Goal: Task Accomplishment & Management: Manage account settings

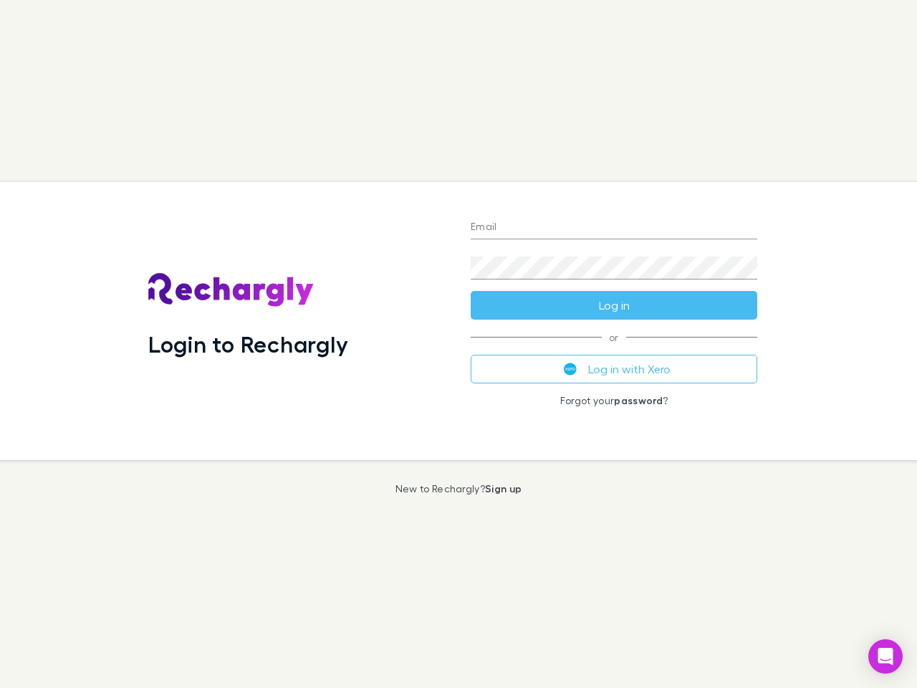
click at [459, 344] on div "Login to Rechargly" at bounding box center [298, 321] width 323 height 278
click at [614, 228] on input "Email" at bounding box center [614, 227] width 287 height 23
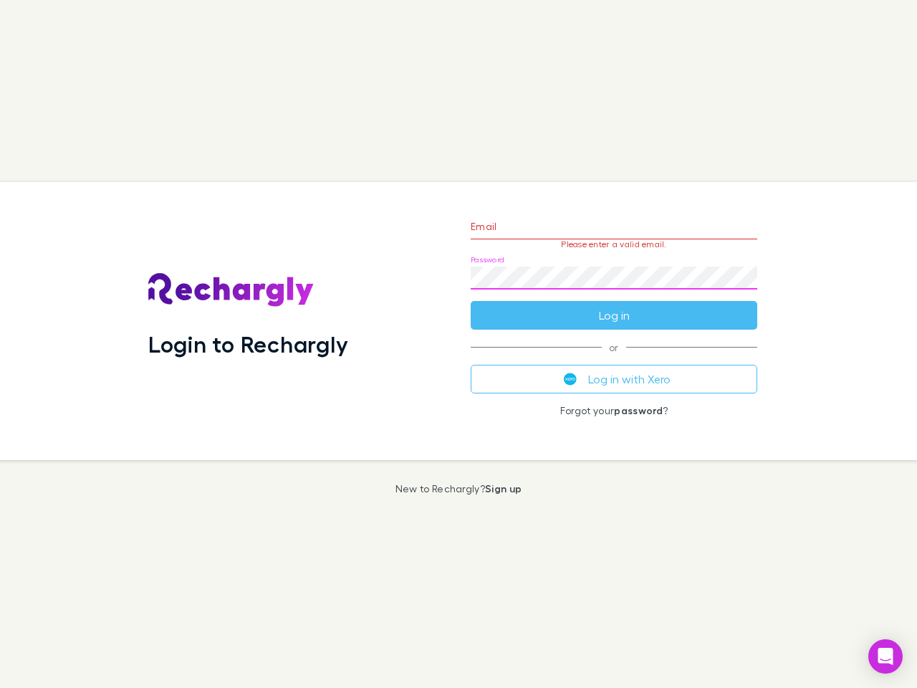
click at [614, 305] on form "Email Please enter a valid email. Password Log in" at bounding box center [614, 267] width 287 height 125
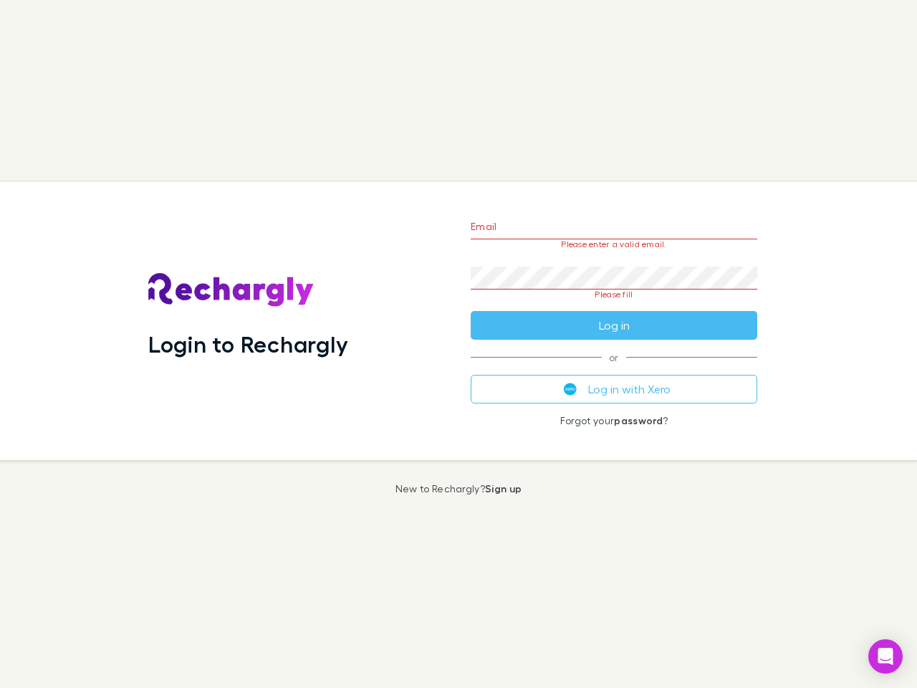
click at [614, 369] on div "Email Please enter a valid email. Password Please fill Log in or Log in with Xe…" at bounding box center [614, 321] width 310 height 278
click at [886, 657] on icon "Open Intercom Messenger" at bounding box center [886, 656] width 15 height 17
